Goal: Find specific page/section: Find specific page/section

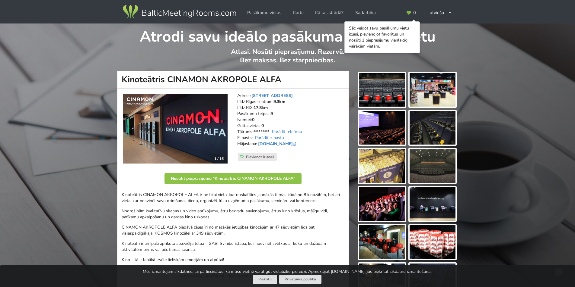
click at [199, 11] on img at bounding box center [180, 12] width 116 height 17
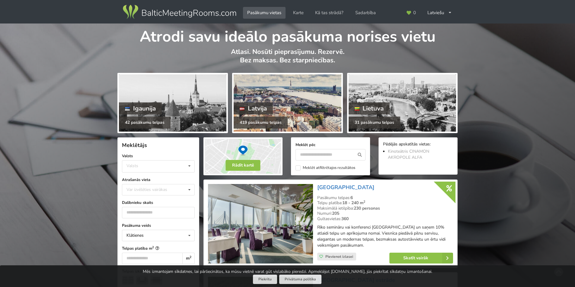
click at [306, 100] on div at bounding box center [286, 103] width 107 height 57
